Goal: Task Accomplishment & Management: Complete application form

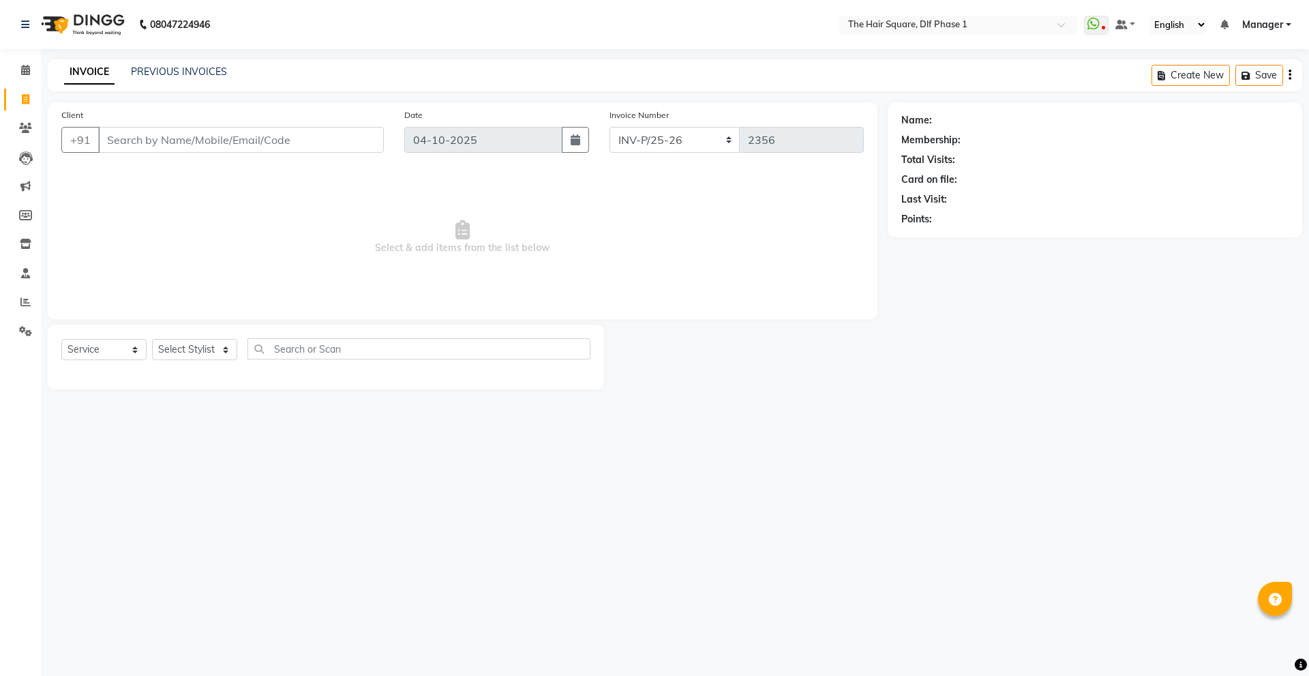
select select "5766"
select select "service"
click at [192, 125] on div "Client +91" at bounding box center [222, 136] width 343 height 56
drag, startPoint x: 192, startPoint y: 125, endPoint x: 185, endPoint y: 137, distance: 13.4
click at [187, 134] on div "Client +91" at bounding box center [222, 136] width 343 height 56
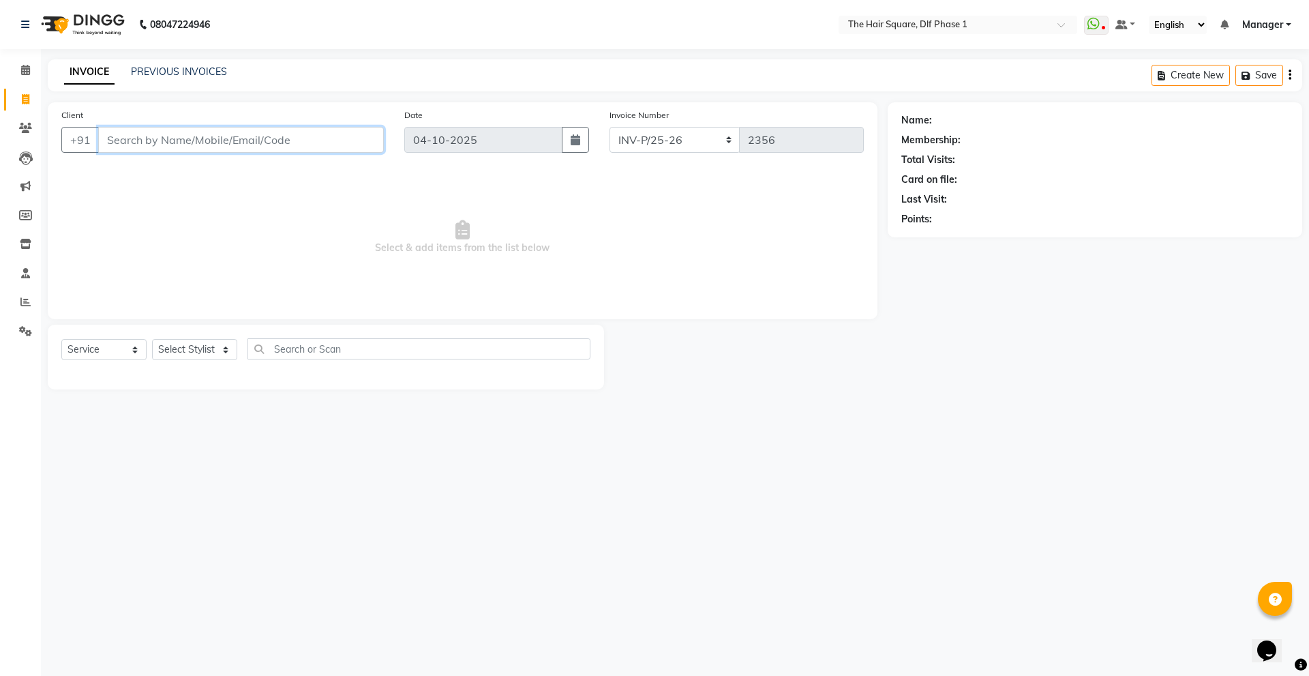
click at [185, 137] on input "Client" at bounding box center [241, 140] width 286 height 26
click at [180, 350] on select "Select Stylist [PERSON_NAME] AMIT [PERSON_NAME] [PERSON_NAME] [PERSON_NAME] Man…" at bounding box center [194, 349] width 85 height 21
select select "39749"
click at [152, 339] on select "Select Stylist [PERSON_NAME] AMIT [PERSON_NAME] [PERSON_NAME] [PERSON_NAME] Man…" at bounding box center [194, 349] width 85 height 21
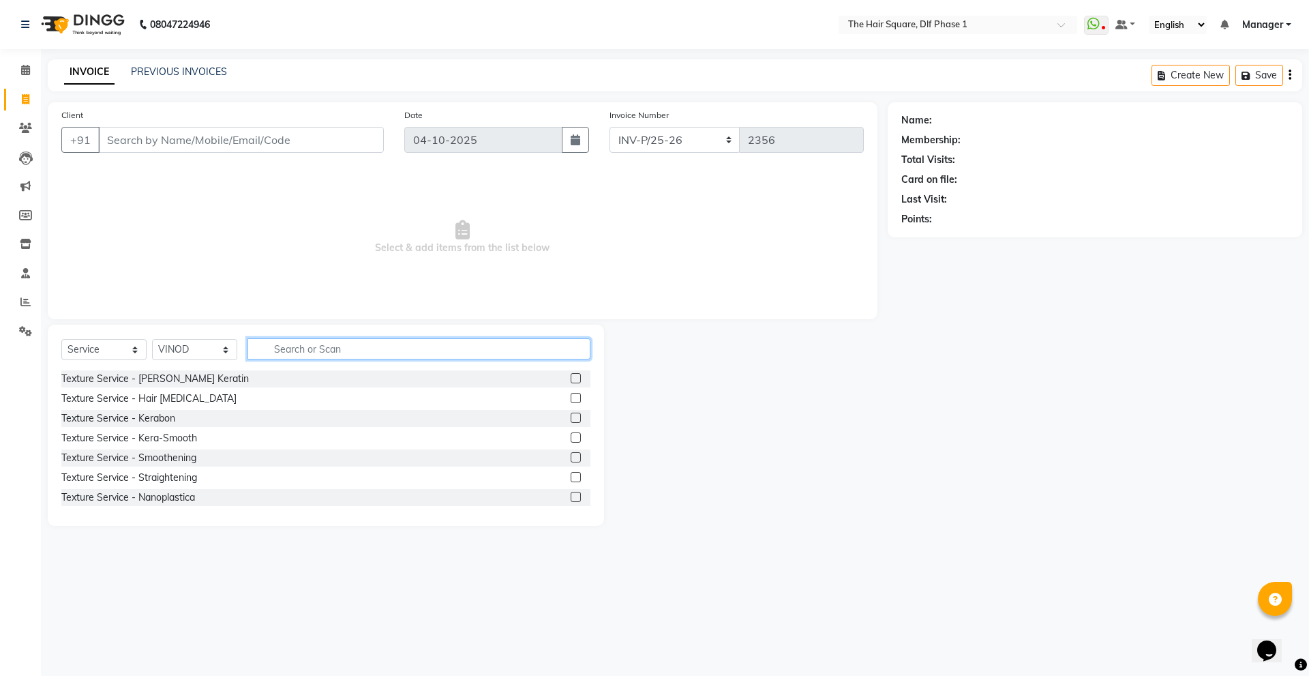
click at [279, 349] on input "text" at bounding box center [419, 348] width 343 height 21
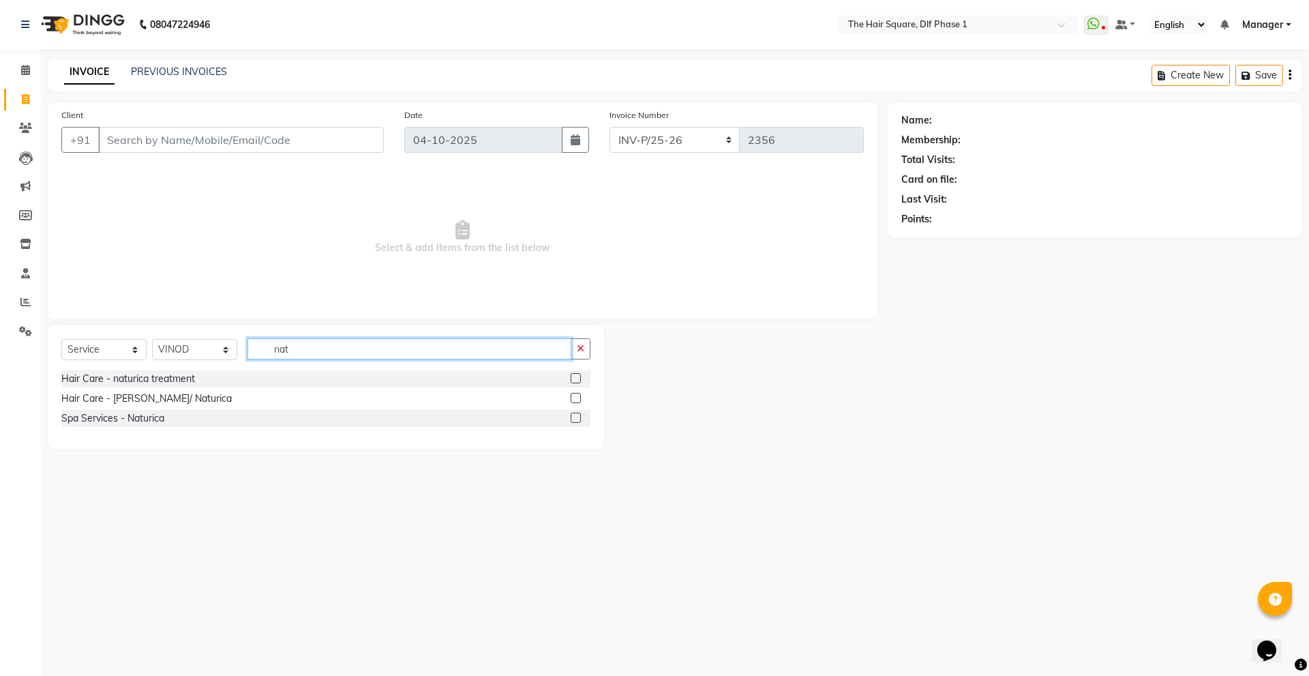
type input "nat"
click at [575, 418] on label at bounding box center [576, 418] width 10 height 10
click at [575, 418] on input "checkbox" at bounding box center [575, 418] width 9 height 9
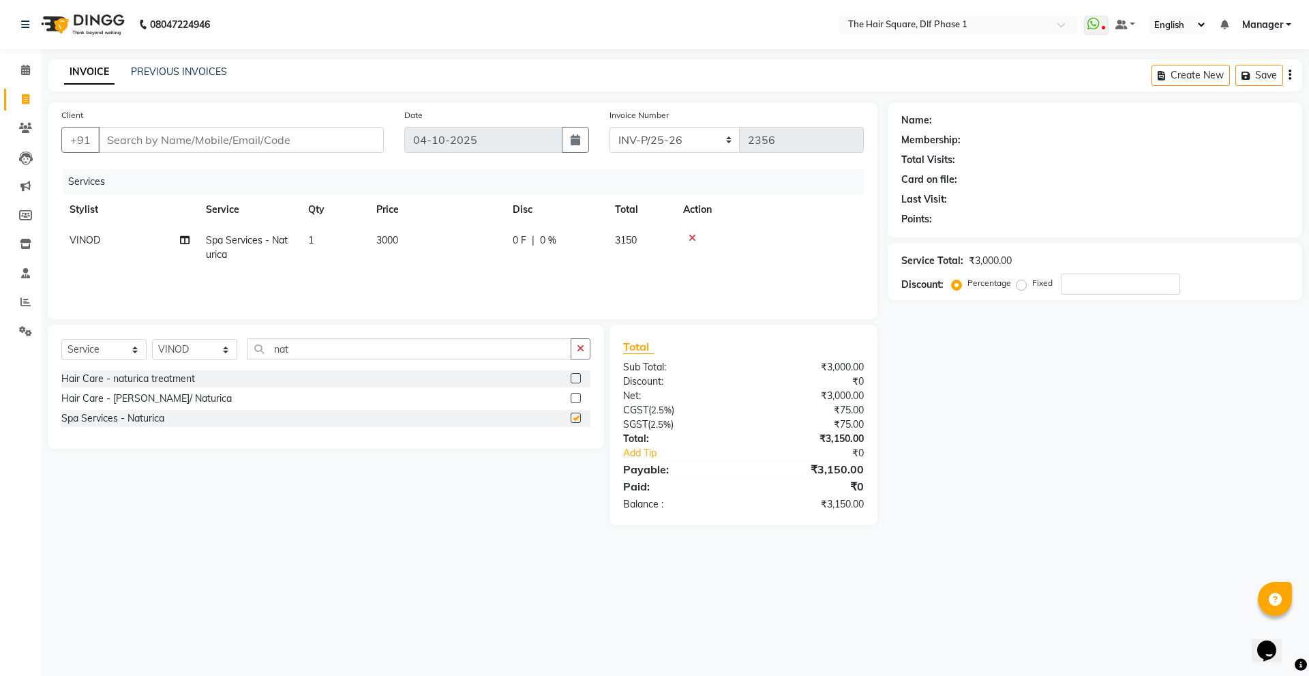
checkbox input "false"
click at [245, 138] on input "Client" at bounding box center [241, 140] width 286 height 26
type input "d"
type input "0"
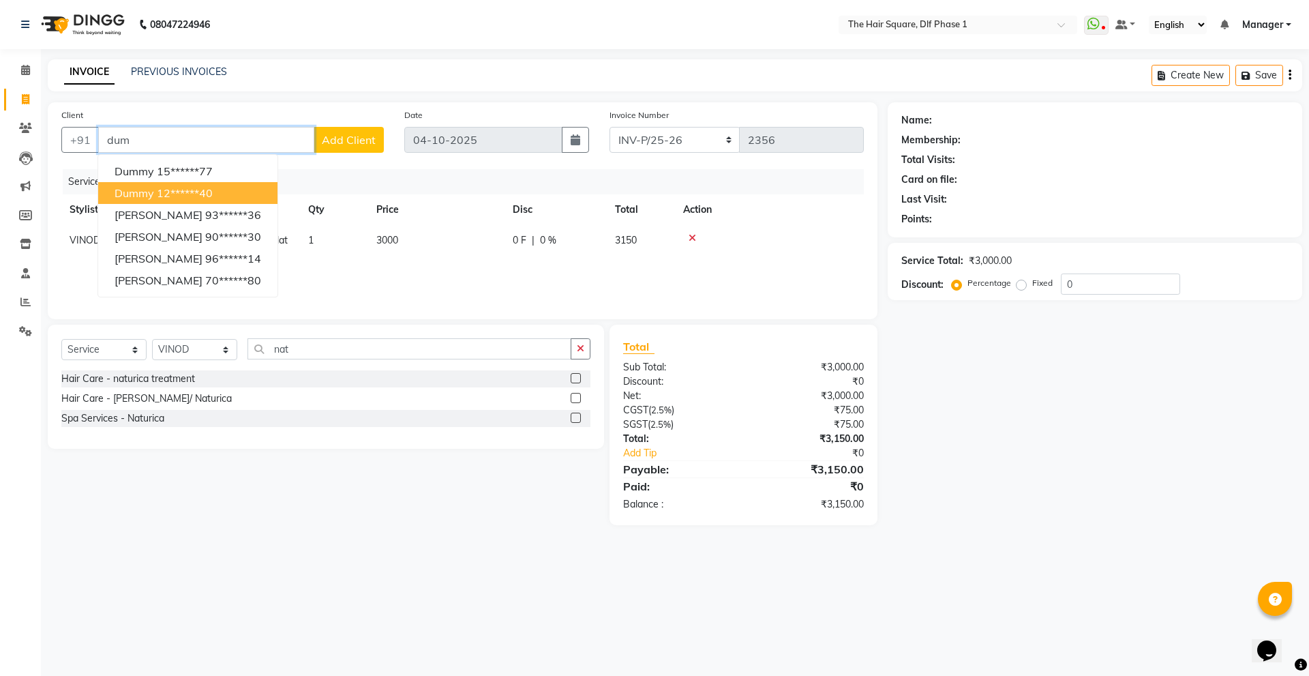
click at [125, 190] on span "dummy" at bounding box center [135, 193] width 40 height 14
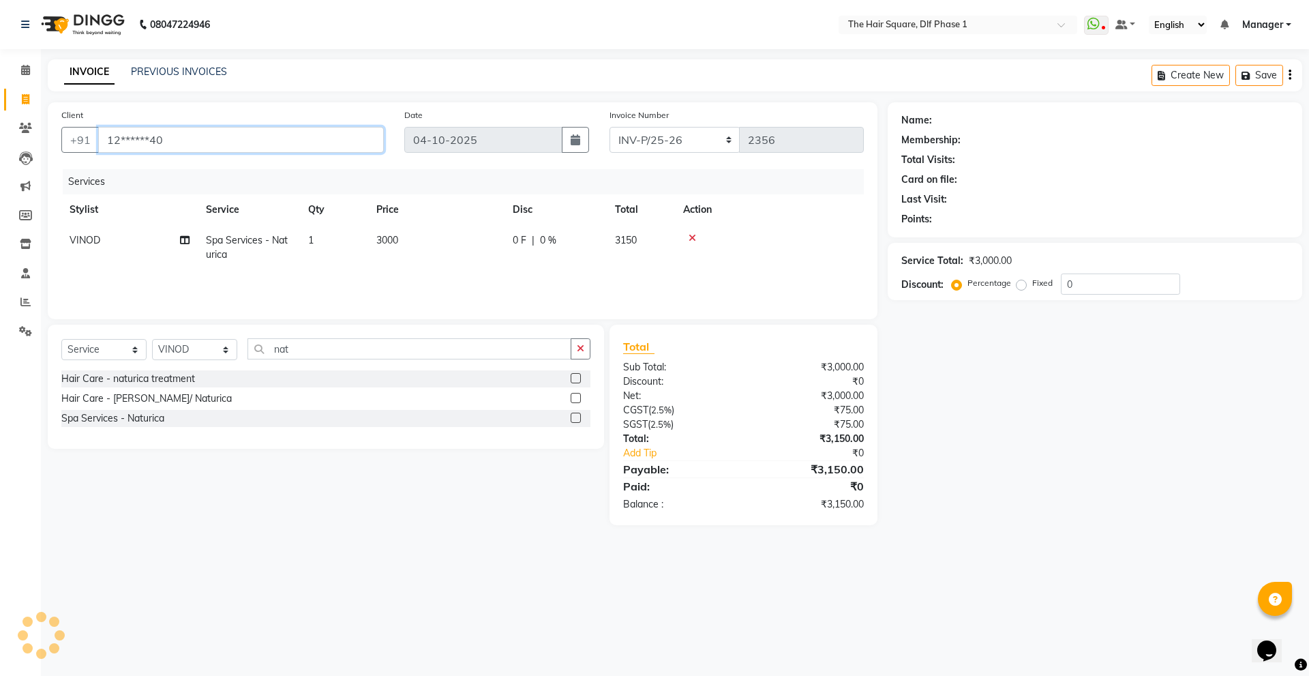
type input "12******40"
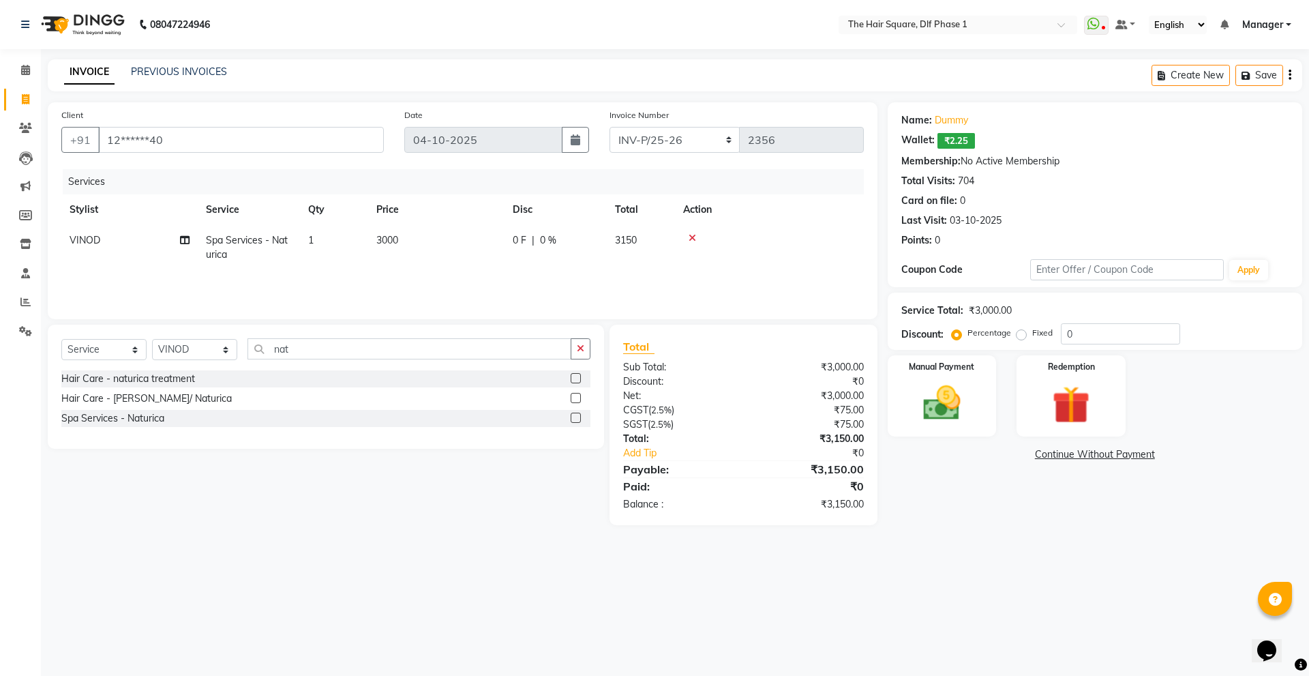
click at [380, 243] on span "3000" at bounding box center [387, 240] width 22 height 12
select select "39749"
click at [479, 239] on input "3000" at bounding box center [500, 243] width 120 height 21
type input "3"
type input "2000"
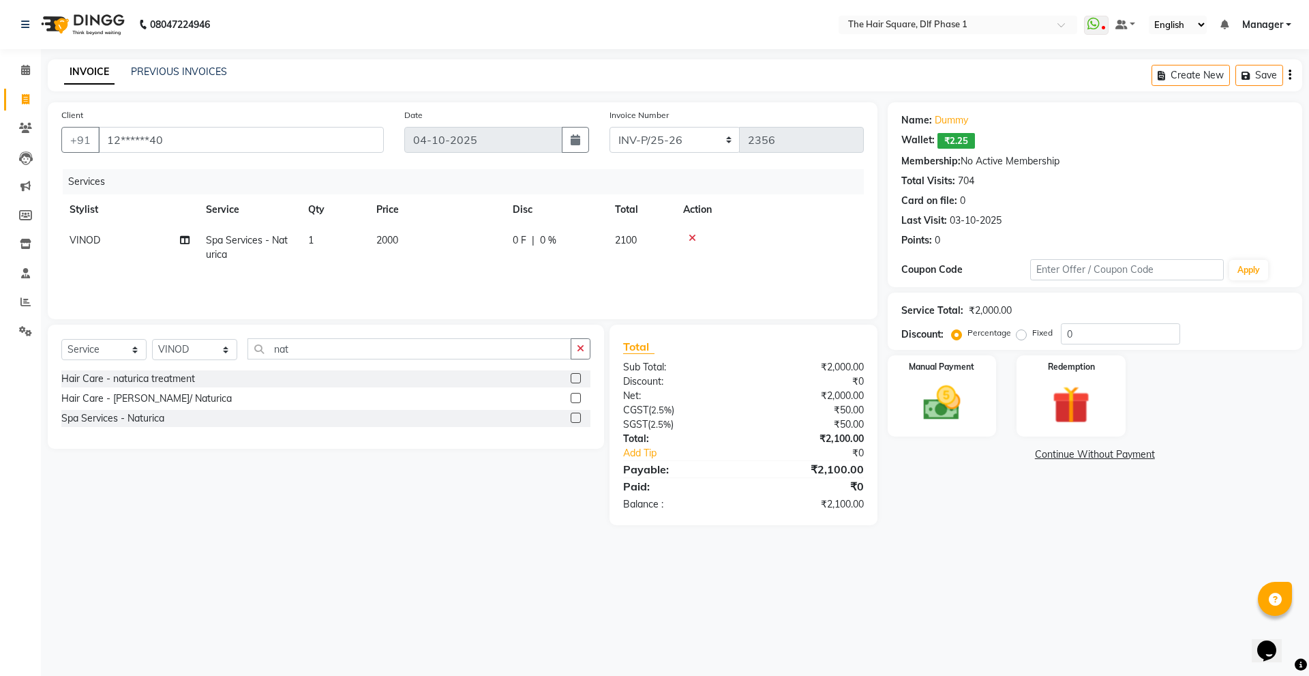
click at [448, 591] on div "08047224946 Select Location × The Hair Square, Dlf Phase 1 WhatsApp Status ✕ St…" at bounding box center [654, 338] width 1309 height 676
click at [957, 415] on img at bounding box center [941, 402] width 63 height 45
click at [1004, 450] on span "ONLINE" at bounding box center [1004, 455] width 35 height 16
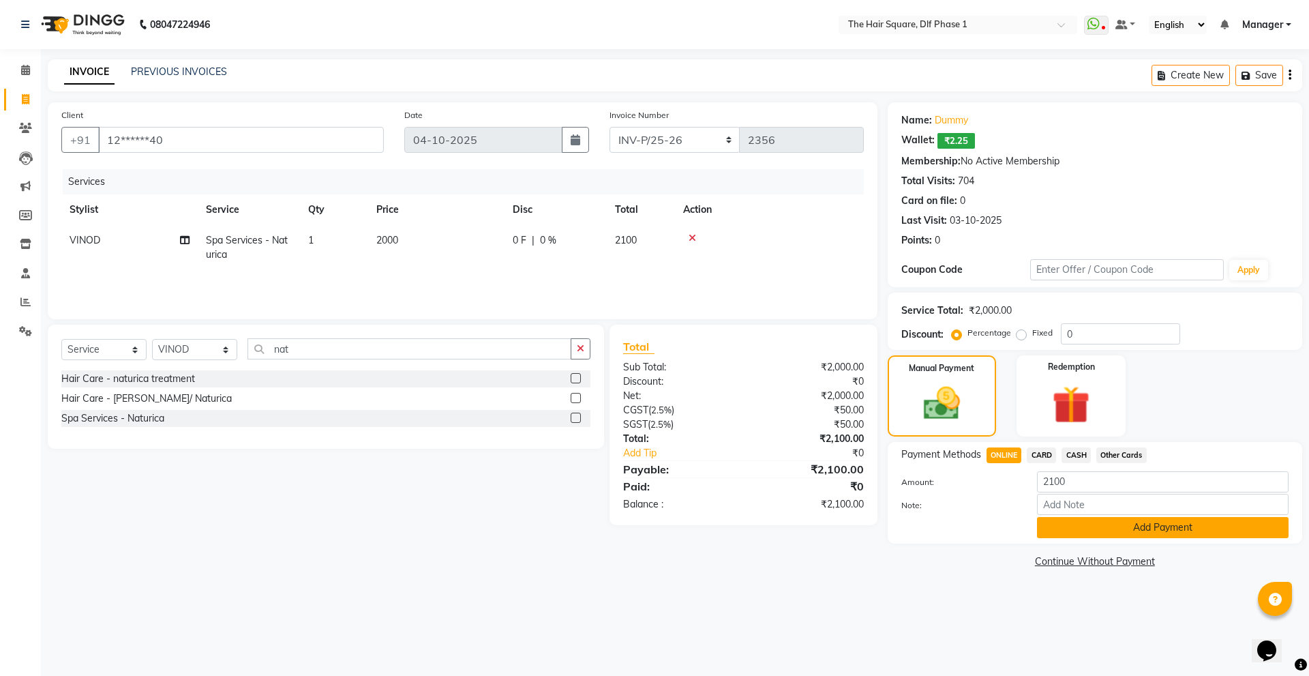
click at [1052, 536] on button "Add Payment" at bounding box center [1163, 527] width 252 height 21
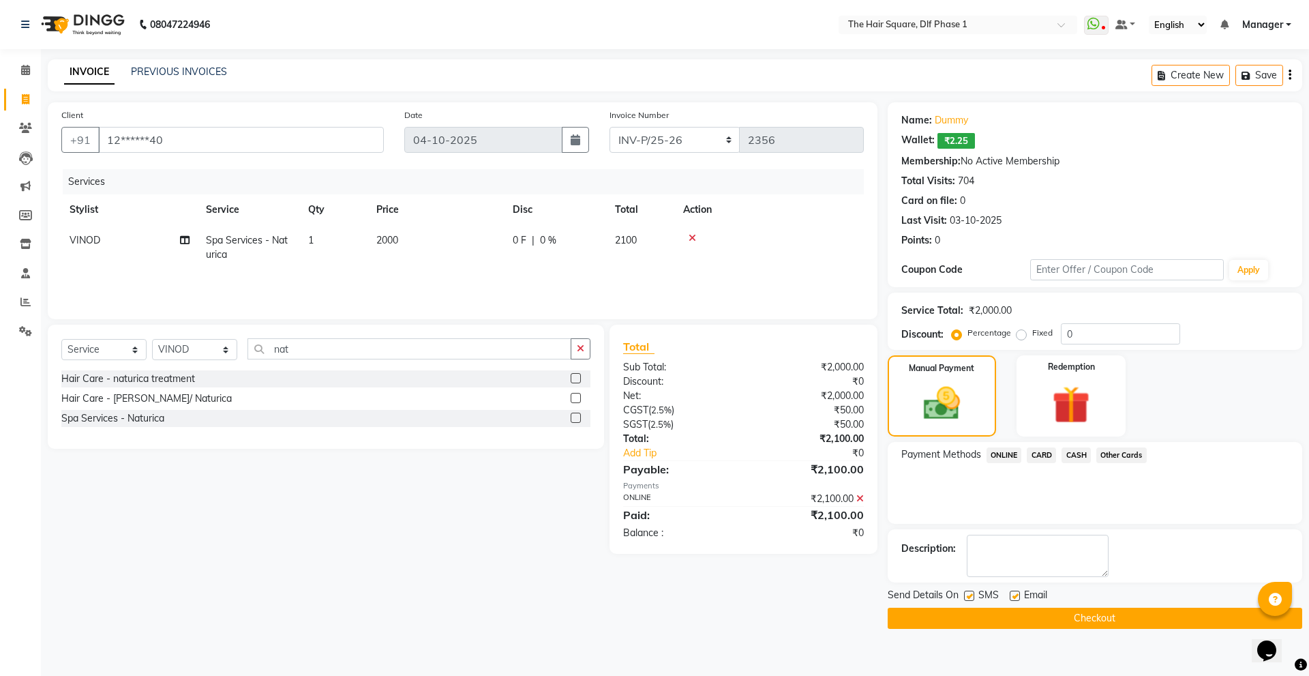
click at [1019, 614] on button "Checkout" at bounding box center [1095, 618] width 415 height 21
